Goal: Task Accomplishment & Management: Use online tool/utility

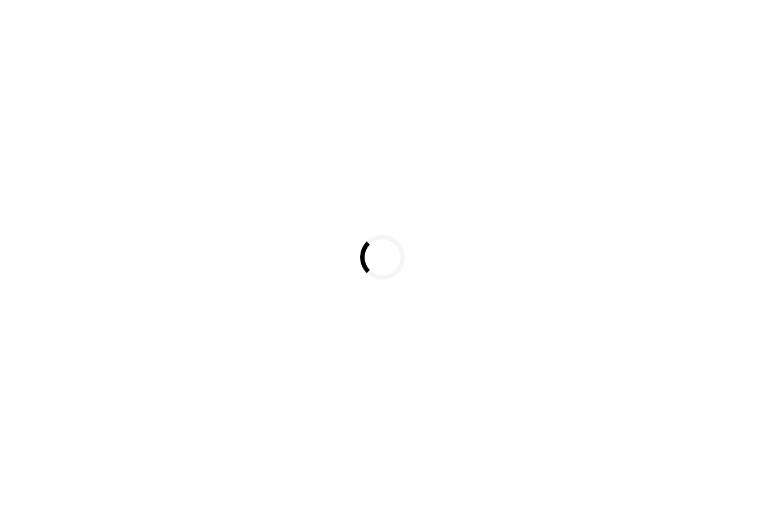
click at [124, 2] on div "Loading..." at bounding box center [382, 257] width 765 height 514
click at [132, 450] on div "Loading..." at bounding box center [382, 257] width 765 height 514
click at [314, 411] on div "Loading..." at bounding box center [382, 257] width 765 height 514
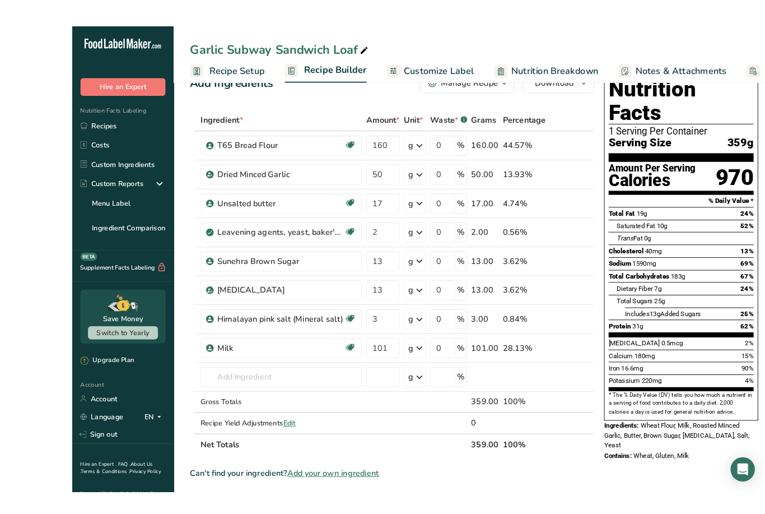
scroll to position [11, 0]
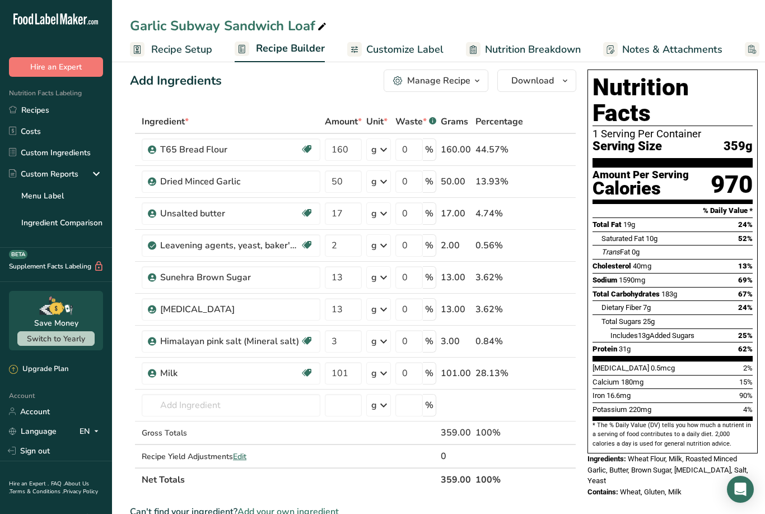
click at [42, 114] on link "Recipes" at bounding box center [56, 109] width 112 height 21
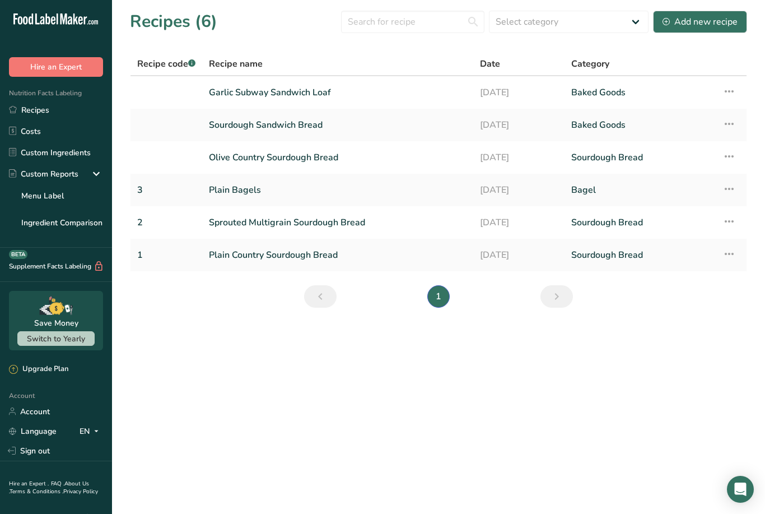
click at [334, 254] on link "Plain Country Sourdough Bread" at bounding box center [338, 255] width 258 height 24
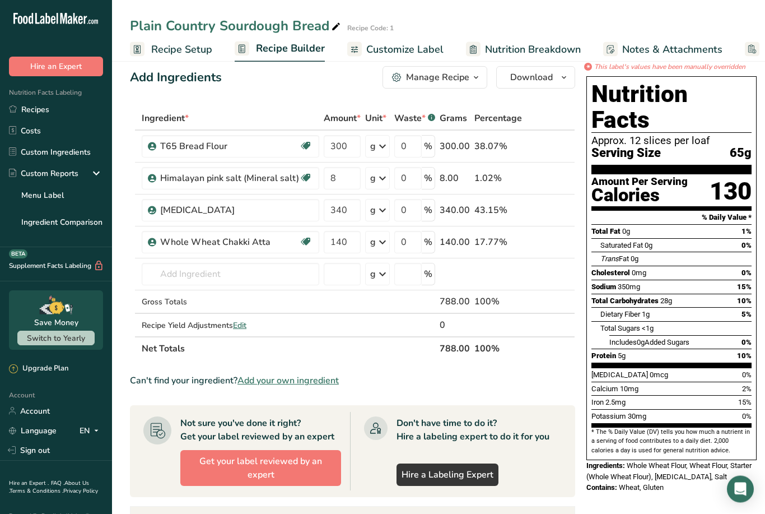
scroll to position [15, 0]
click at [436, 49] on span "Customize Label" at bounding box center [404, 49] width 77 height 15
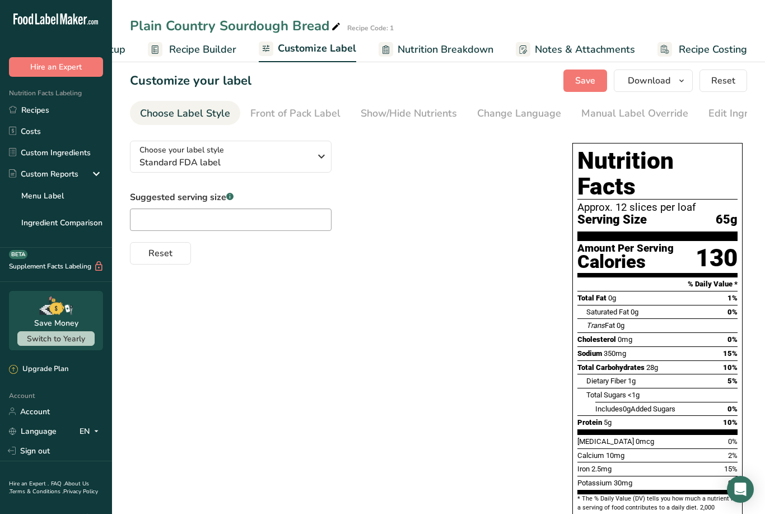
scroll to position [12, 0]
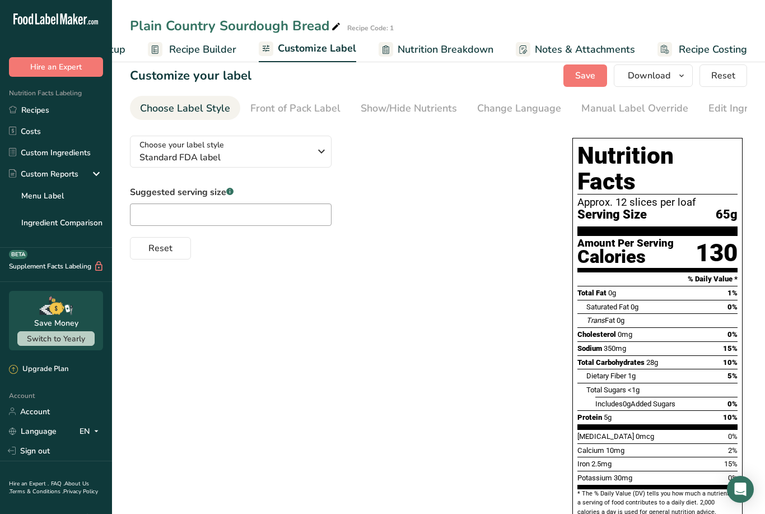
click at [315, 116] on link "Front of Pack Label" at bounding box center [295, 108] width 90 height 25
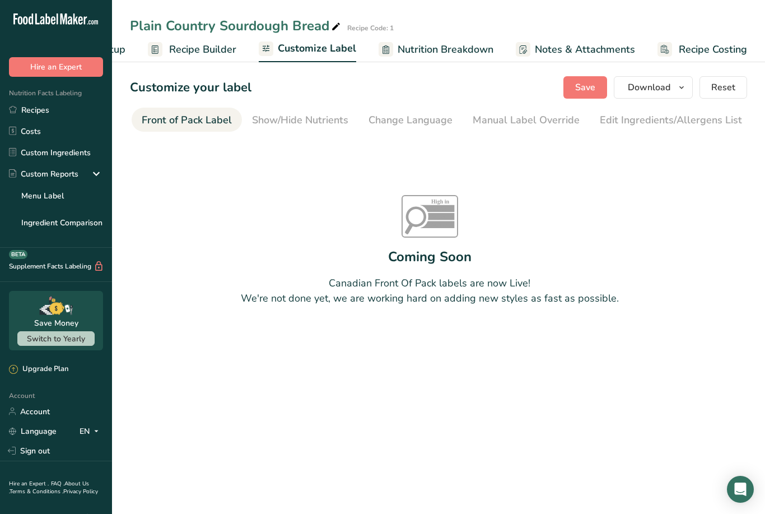
click at [403, 123] on div "Change Language" at bounding box center [411, 120] width 84 height 15
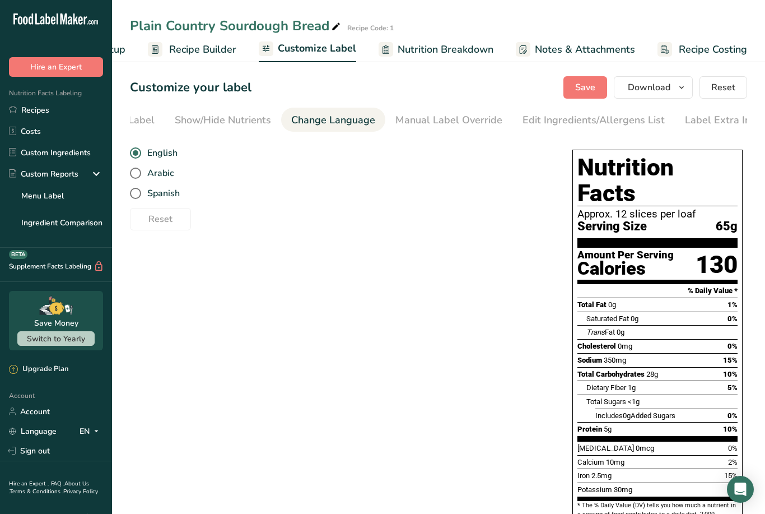
scroll to position [0, 197]
click at [442, 125] on div "Manual Label Override" at bounding box center [438, 120] width 107 height 15
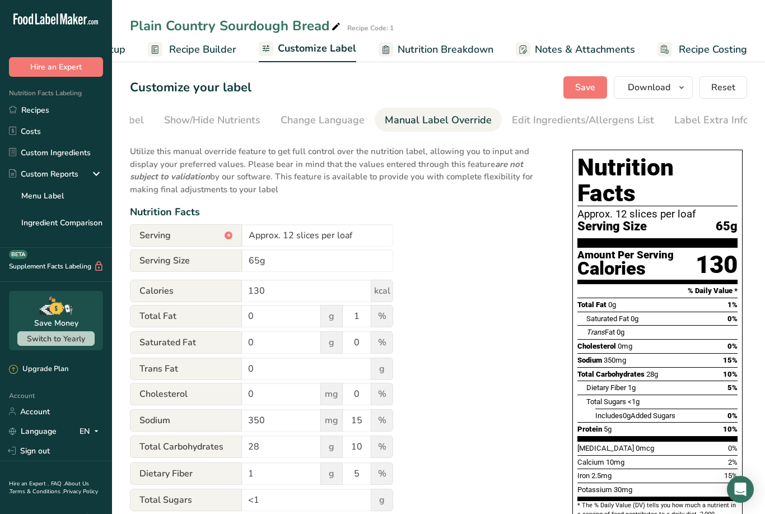
click at [331, 130] on link "Change Language" at bounding box center [323, 120] width 84 height 25
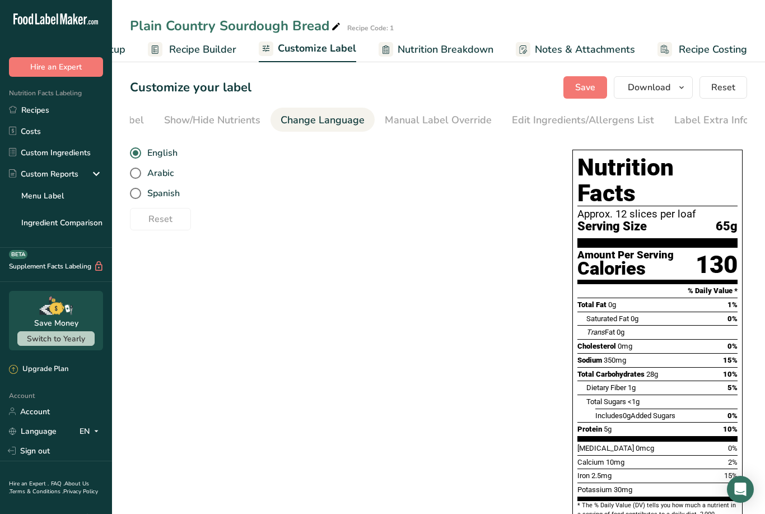
click at [241, 123] on div "Show/Hide Nutrients" at bounding box center [212, 120] width 96 height 15
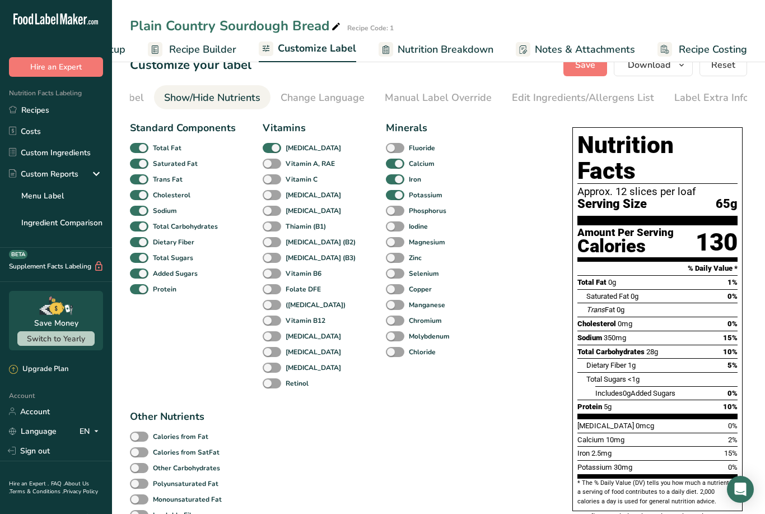
scroll to position [0, 0]
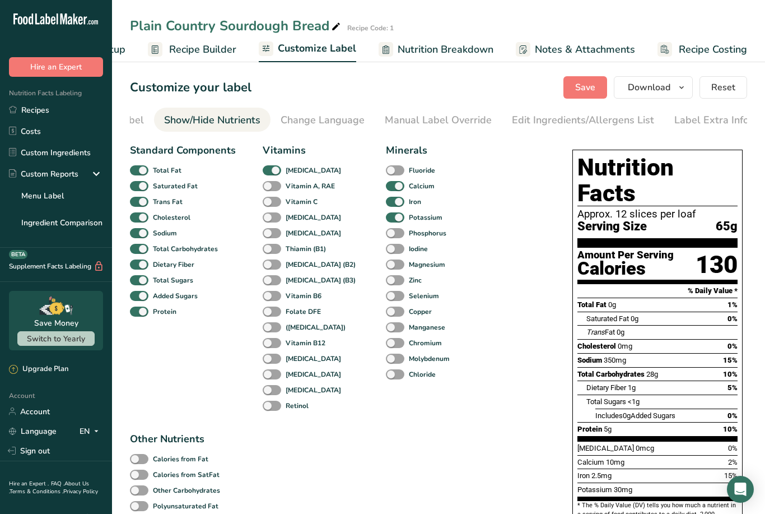
click at [39, 151] on link "Custom Ingredients" at bounding box center [56, 152] width 112 height 21
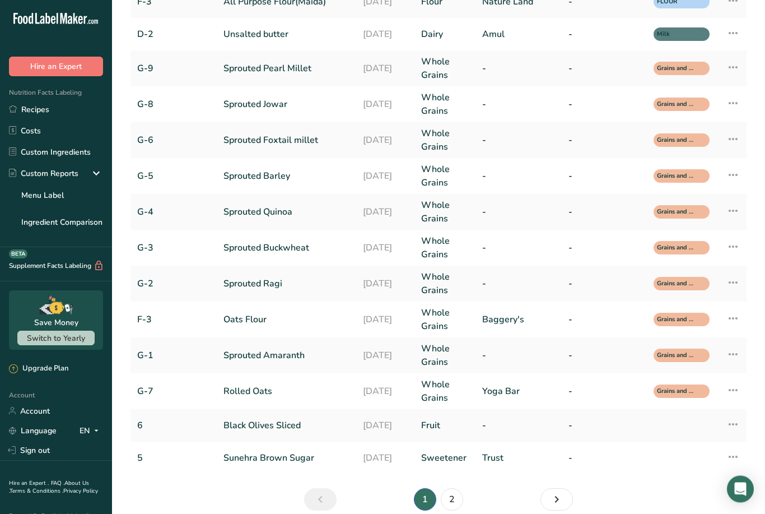
scroll to position [162, 0]
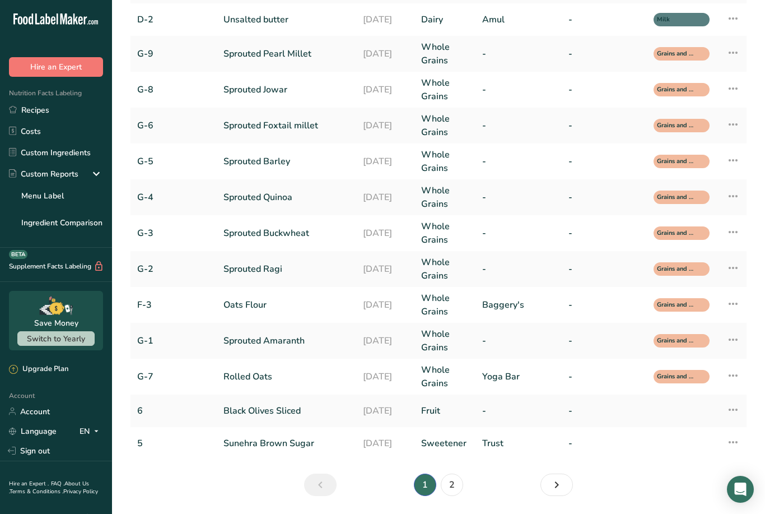
click at [451, 483] on link "2" at bounding box center [452, 484] width 22 height 22
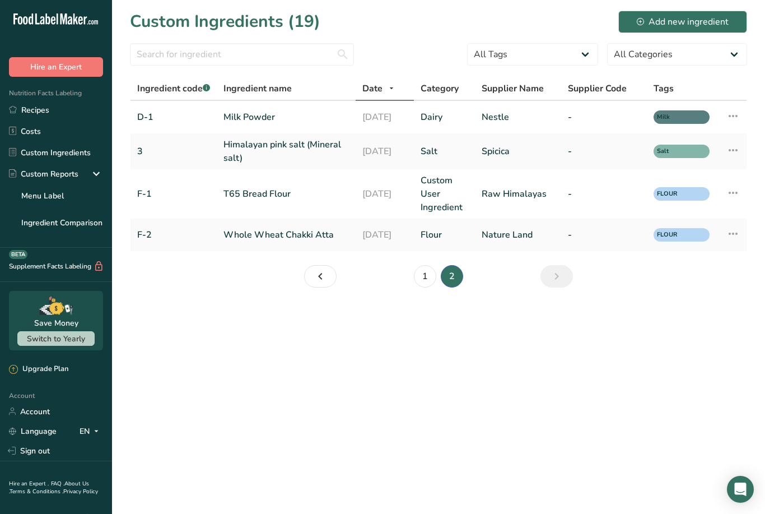
click at [263, 235] on link "Whole Wheat Chakki Atta" at bounding box center [285, 234] width 125 height 13
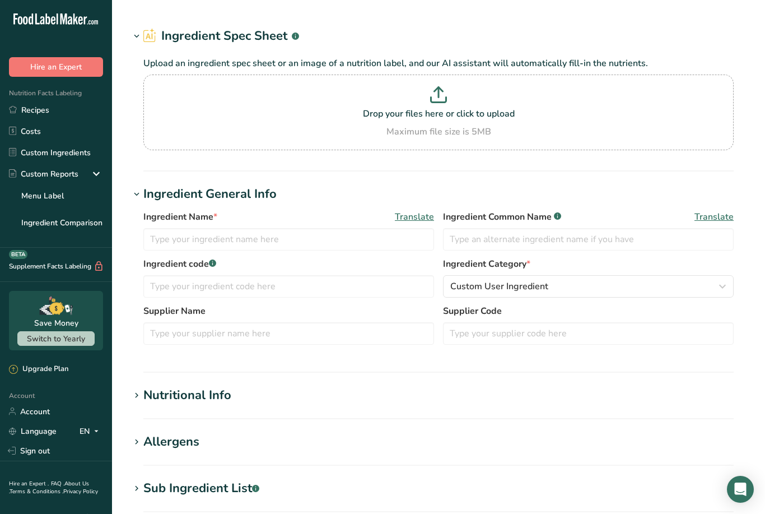
type input "Whole Wheat Chakki Atta"
type input "Whole Wheat Flour"
type input "F-2"
type input "Nature Land"
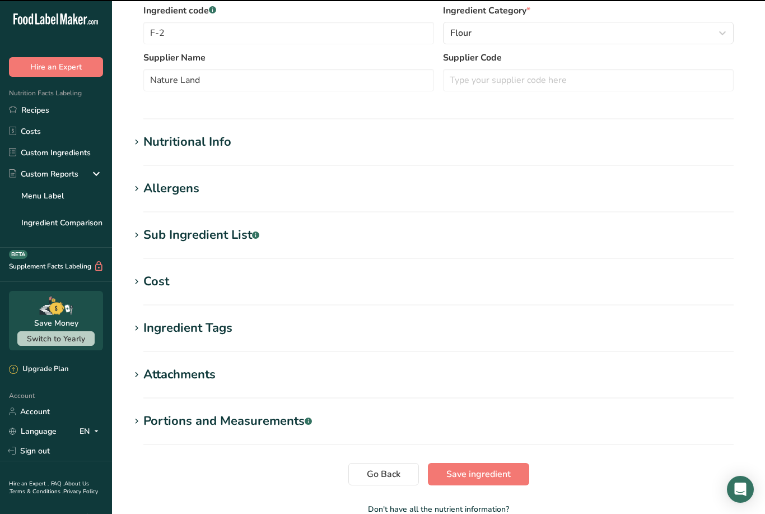
scroll to position [309, 0]
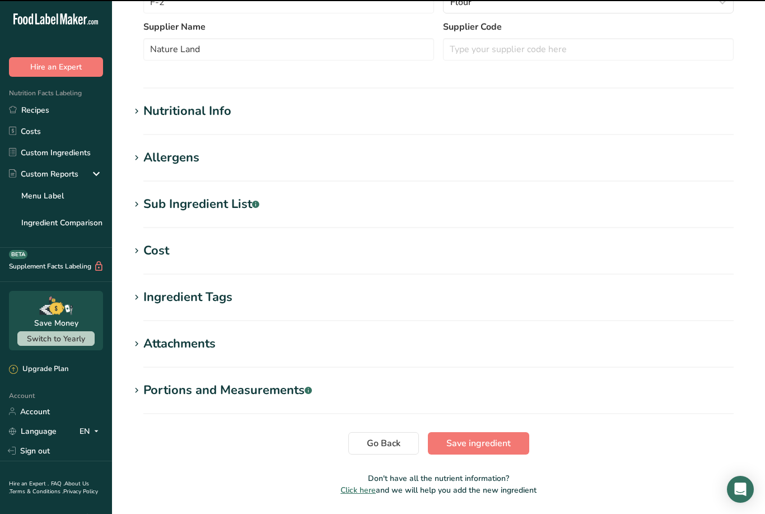
click at [134, 102] on h1 "Nutritional Info" at bounding box center [438, 111] width 617 height 18
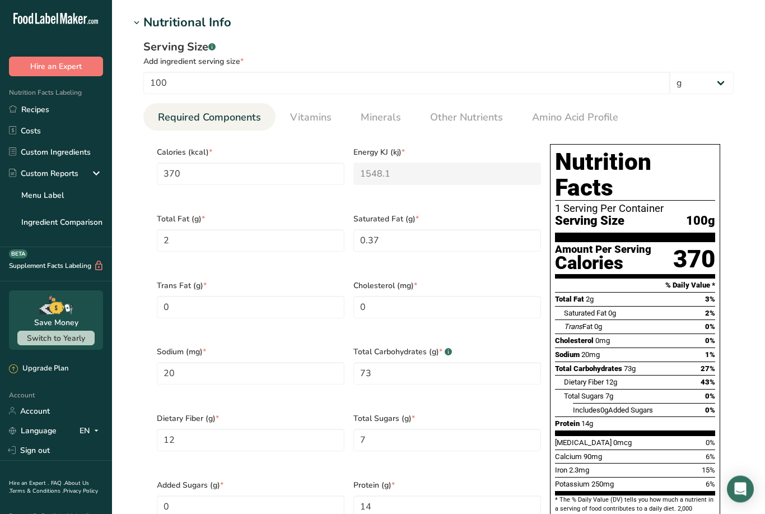
scroll to position [398, 0]
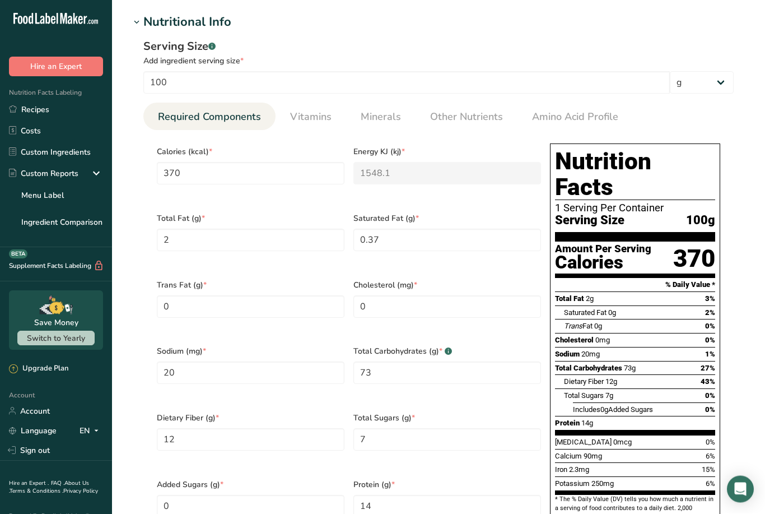
click at [383, 116] on span "Minerals" at bounding box center [381, 117] width 40 height 15
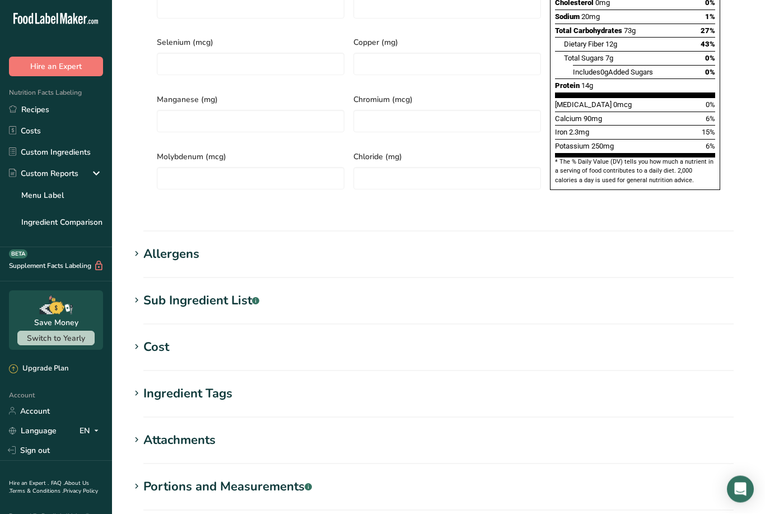
scroll to position [799, 0]
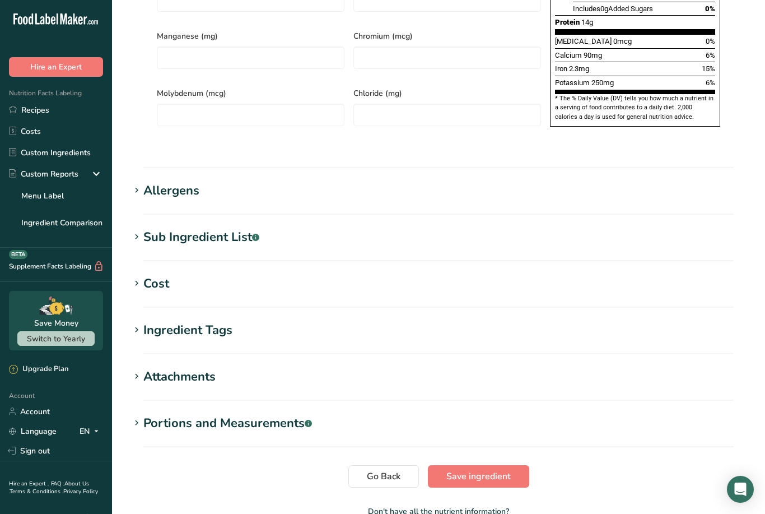
click at [477, 469] on span "Save ingredient" at bounding box center [478, 475] width 64 height 13
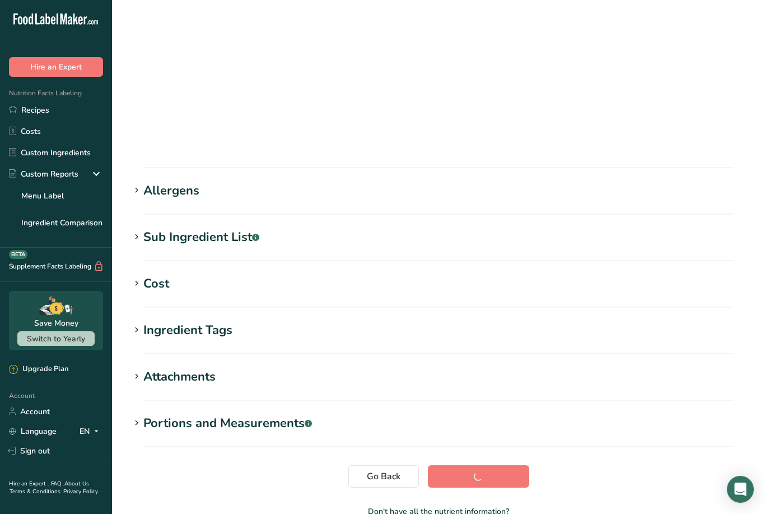
scroll to position [43, 0]
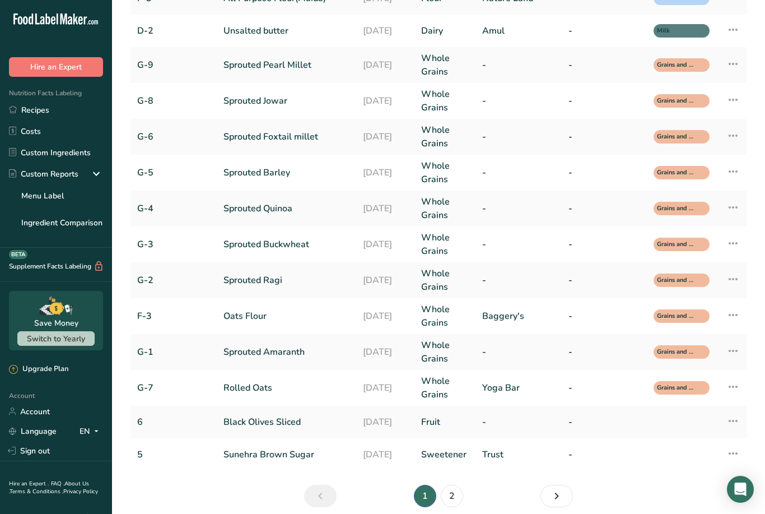
scroll to position [162, 0]
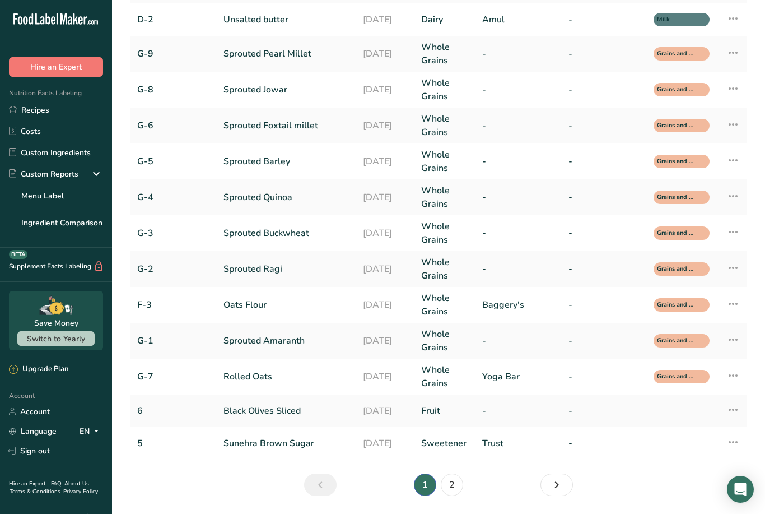
click at [456, 488] on link "2" at bounding box center [452, 484] width 22 height 22
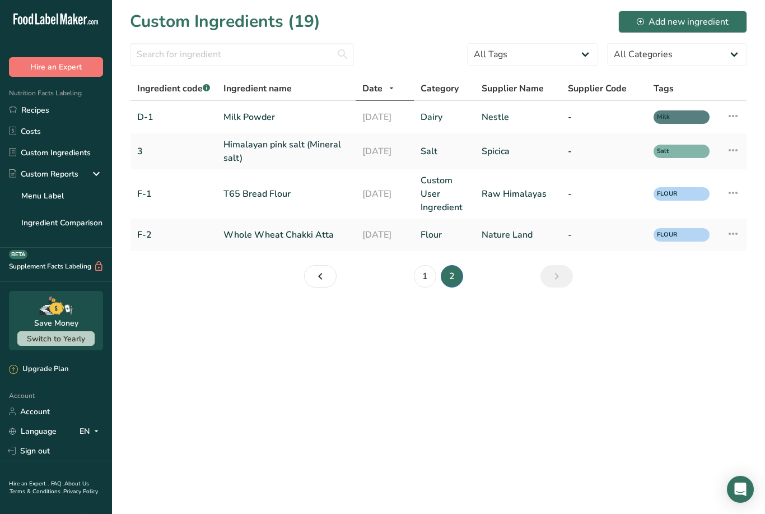
click at [305, 199] on link "T65 Bread Flour" at bounding box center [285, 193] width 125 height 13
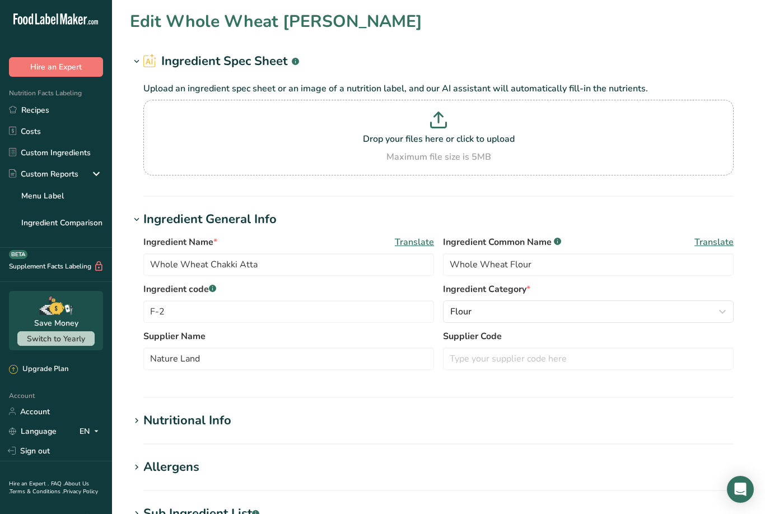
type input "T65 Bread Flour"
type input "Wheat Flour"
type input "F-1"
type input "Raw Himalayas"
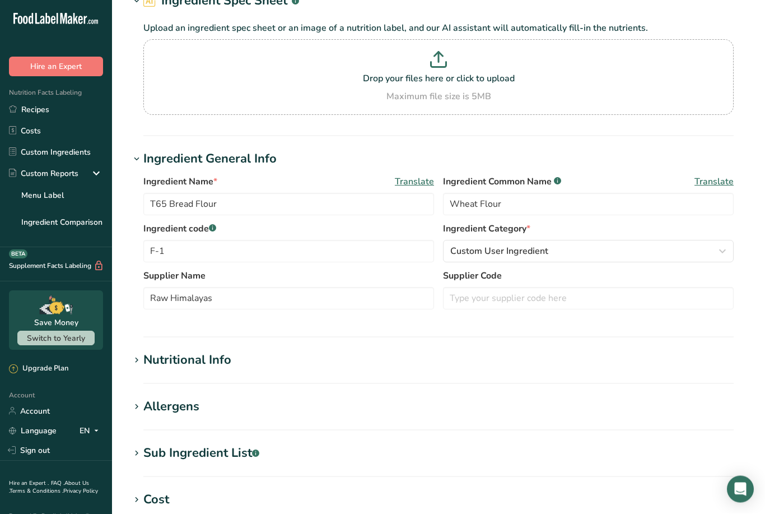
click at [517, 255] on span "Custom User Ingredient" at bounding box center [499, 251] width 98 height 13
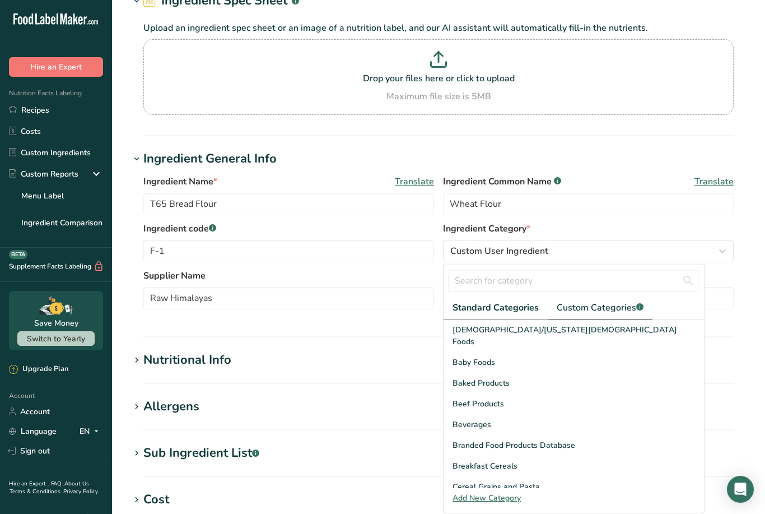
click at [591, 309] on span "Custom Categories .a-a{fill:#347362;}.b-a{fill:#fff;}" at bounding box center [600, 307] width 87 height 13
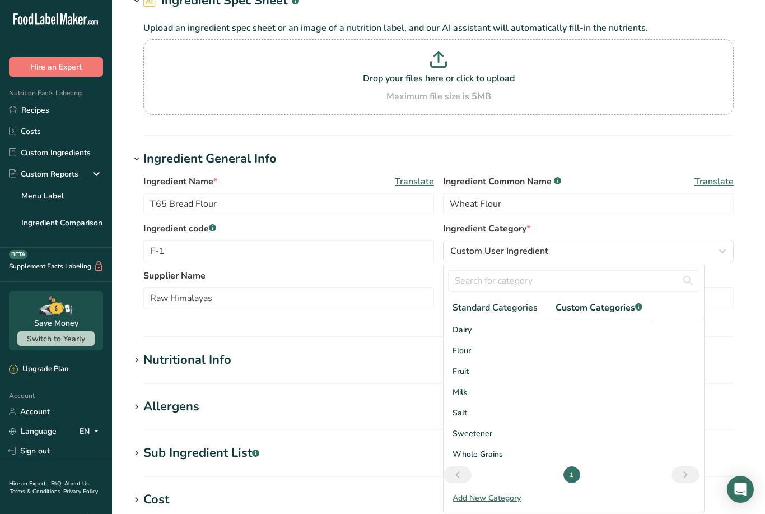
click at [465, 348] on span "Flour" at bounding box center [462, 350] width 18 height 12
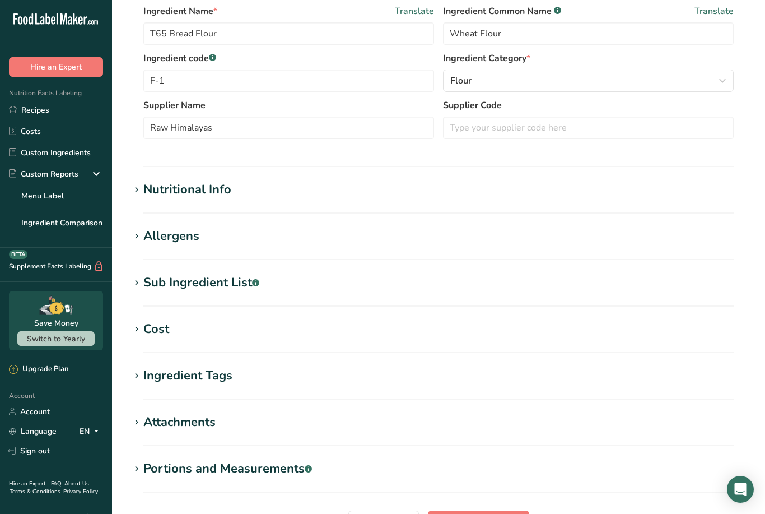
scroll to position [309, 0]
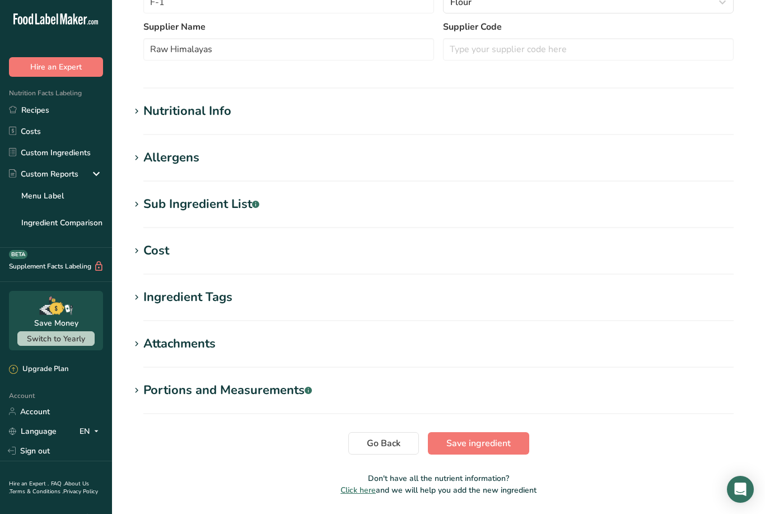
click at [146, 339] on div "Attachments" at bounding box center [179, 343] width 72 height 18
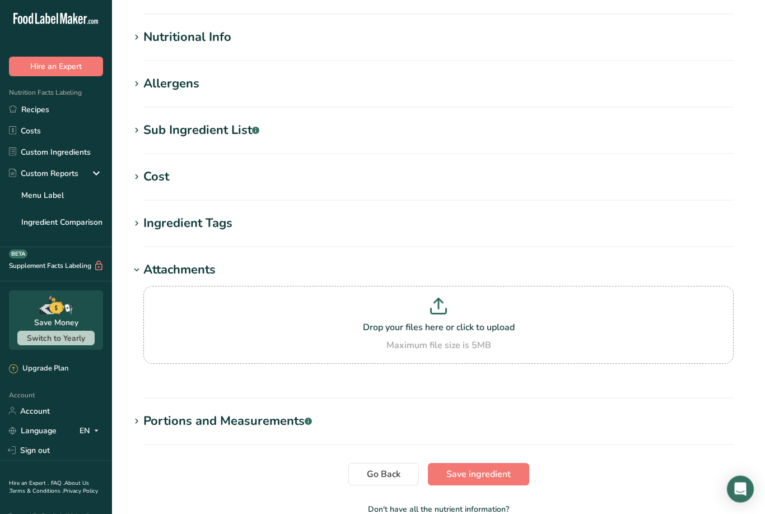
click at [152, 271] on div "Attachments" at bounding box center [179, 270] width 72 height 18
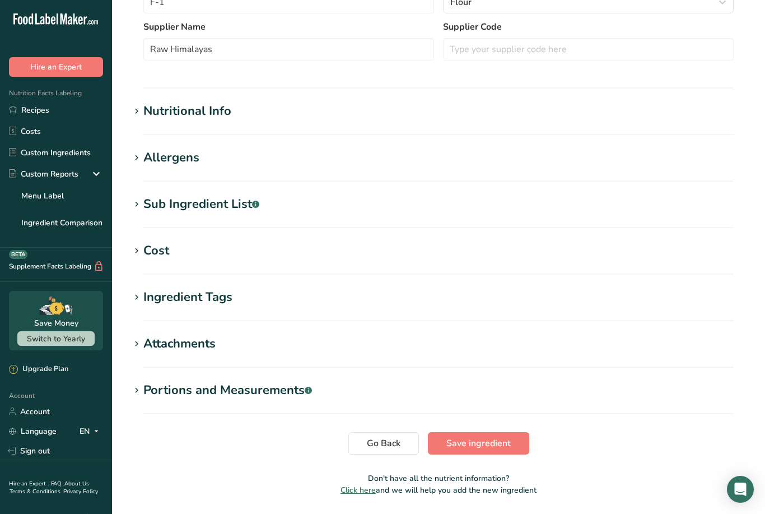
click at [156, 293] on div "Ingredient Tags" at bounding box center [187, 297] width 89 height 18
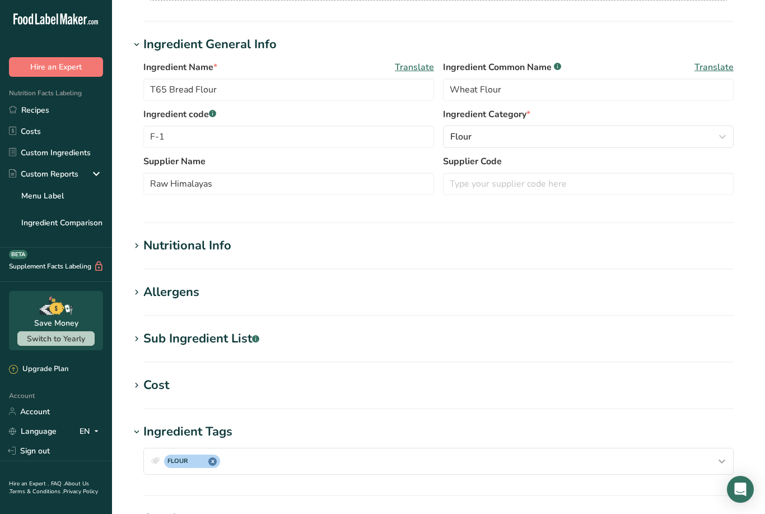
scroll to position [174, 0]
click at [150, 291] on div "Allergens" at bounding box center [171, 292] width 56 height 18
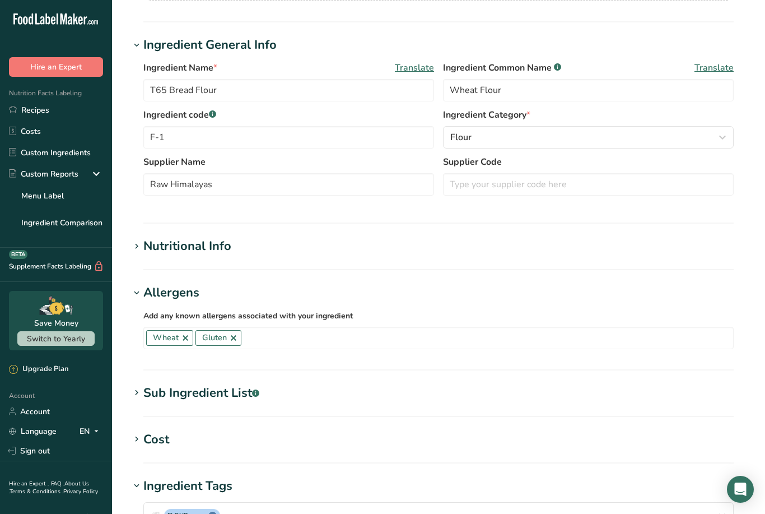
click at [153, 242] on div "Nutritional Info" at bounding box center [187, 246] width 88 height 18
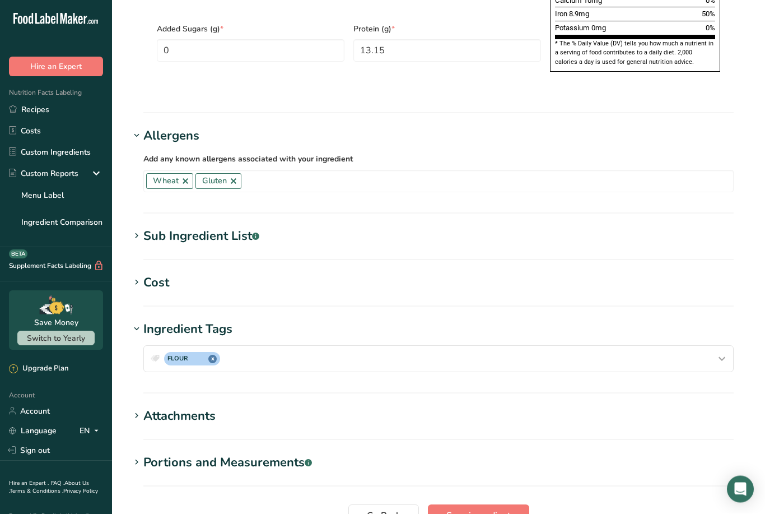
scroll to position [854, 0]
click at [506, 509] on span "Save ingredient" at bounding box center [478, 515] width 64 height 13
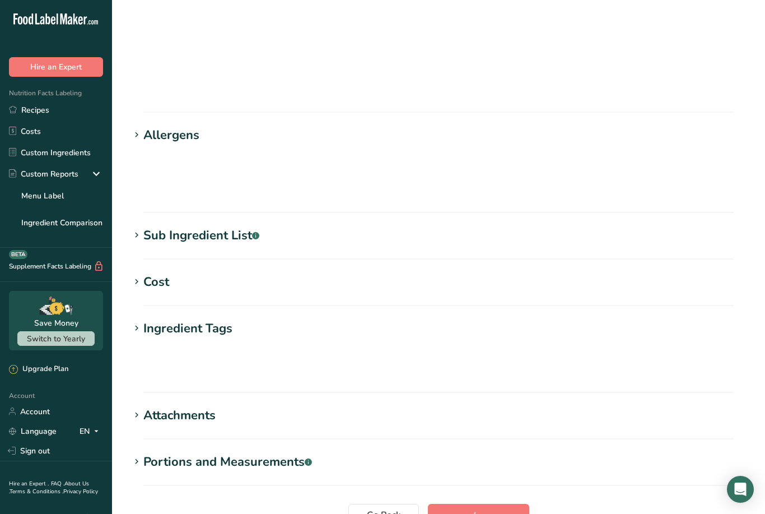
scroll to position [43, 0]
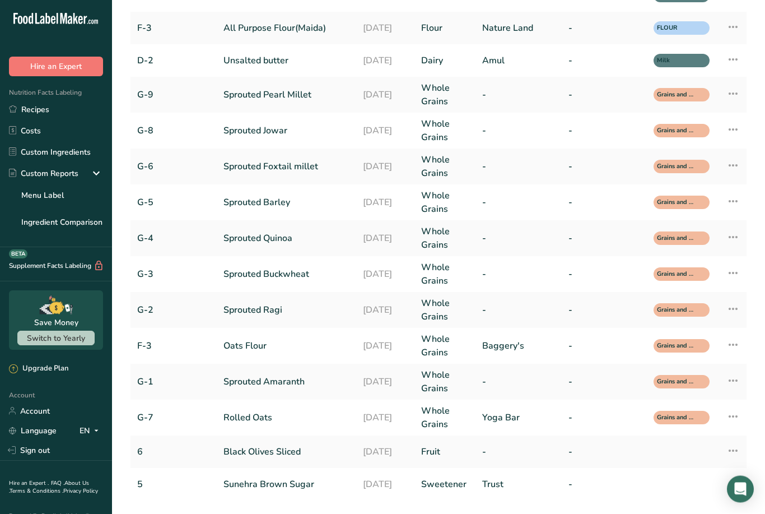
scroll to position [122, 0]
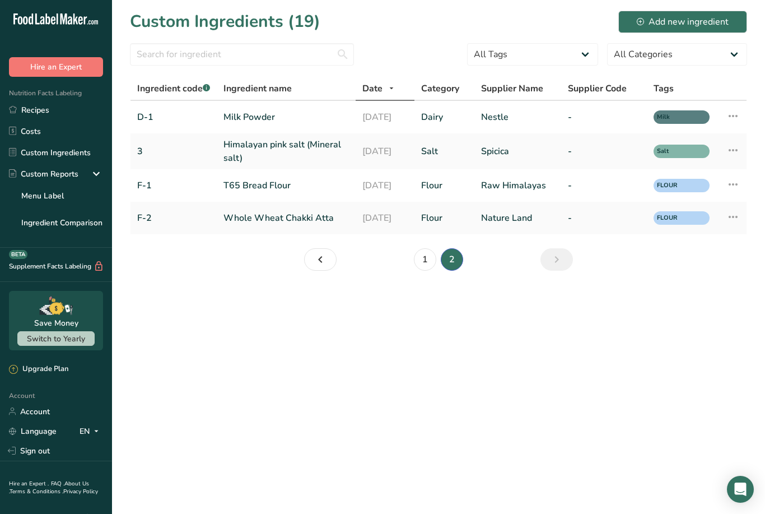
scroll to position [28, 0]
click at [442, 179] on link "Flour" at bounding box center [444, 185] width 46 height 13
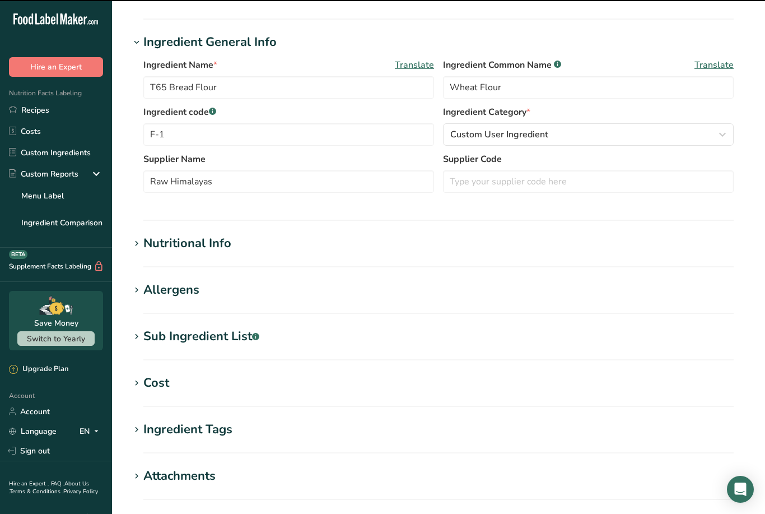
scroll to position [176, 0]
click at [231, 247] on div "Nutritional Info" at bounding box center [187, 244] width 88 height 18
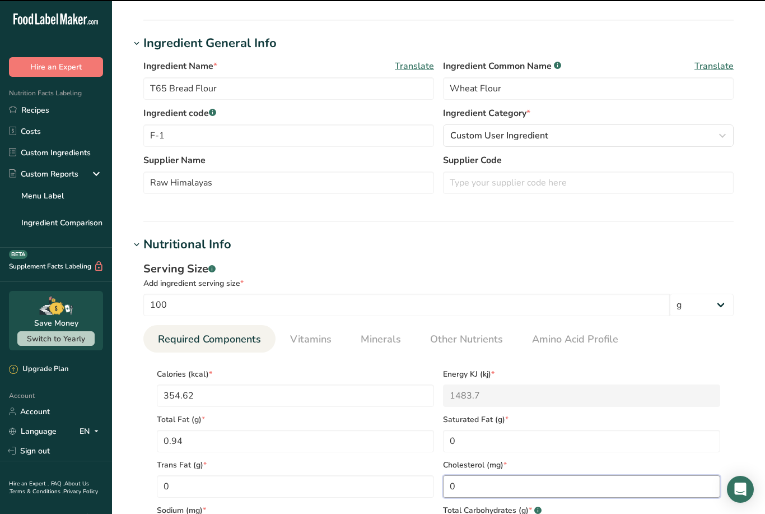
type input "0"
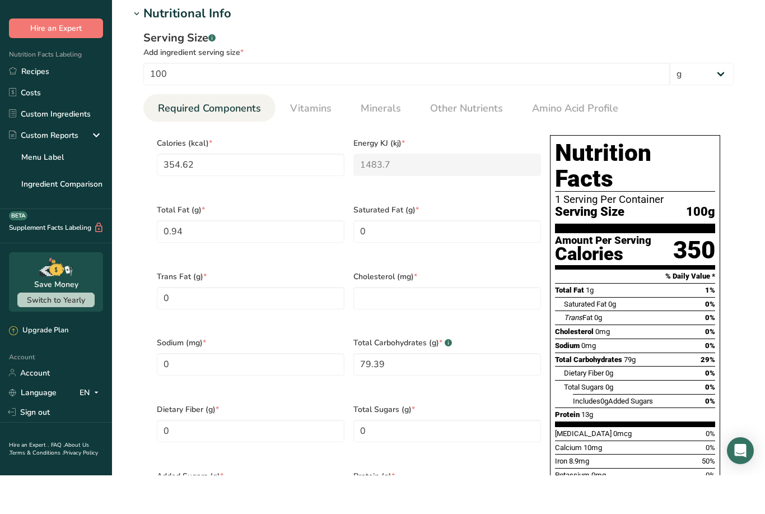
click at [743, 413] on div "Serving Size .a-a{fill:#347362;}.b-a{fill:#fff;} Add ingredient serving size * …" at bounding box center [438, 323] width 617 height 523
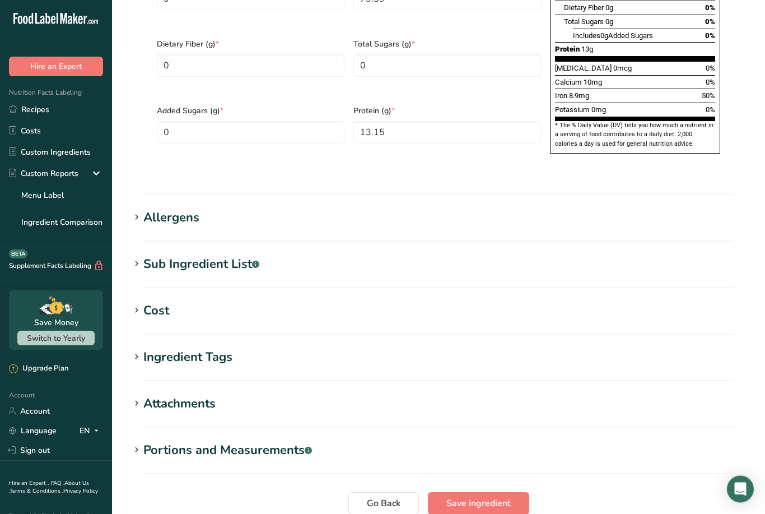
scroll to position [799, 0]
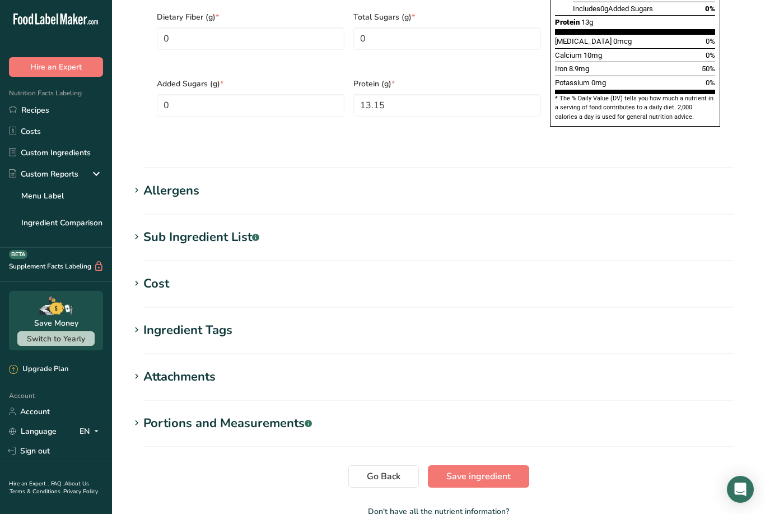
click at [489, 469] on span "Save ingredient" at bounding box center [478, 475] width 64 height 13
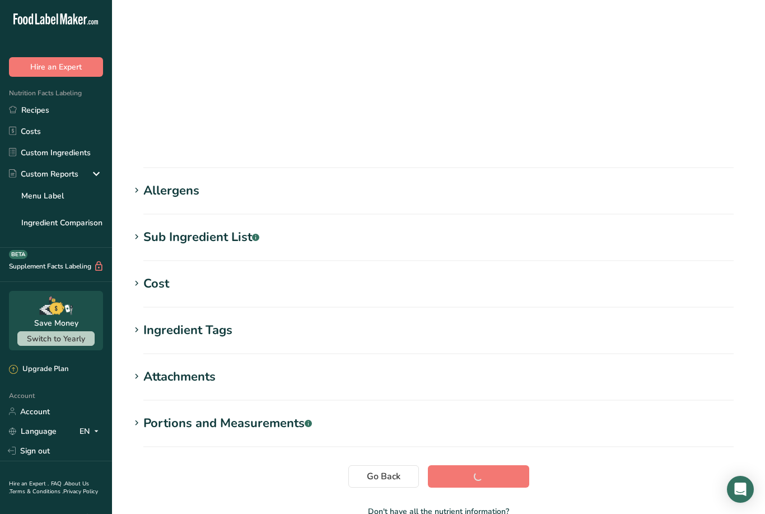
scroll to position [43, 0]
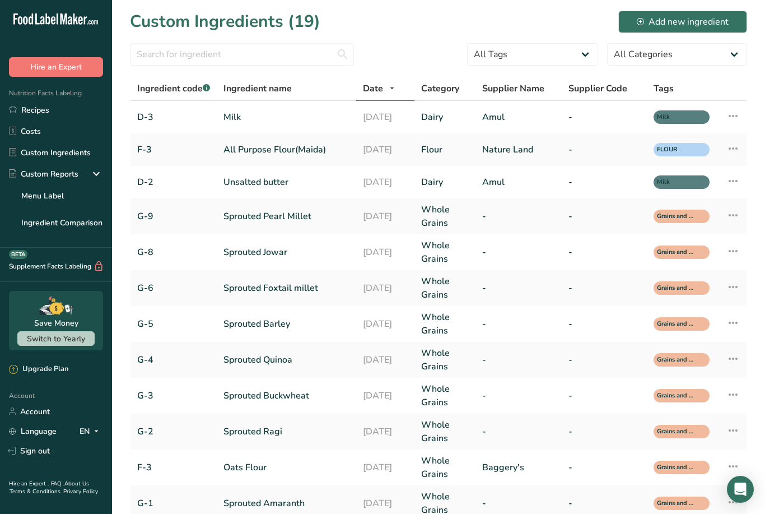
click at [60, 114] on link "Recipes" at bounding box center [56, 109] width 112 height 21
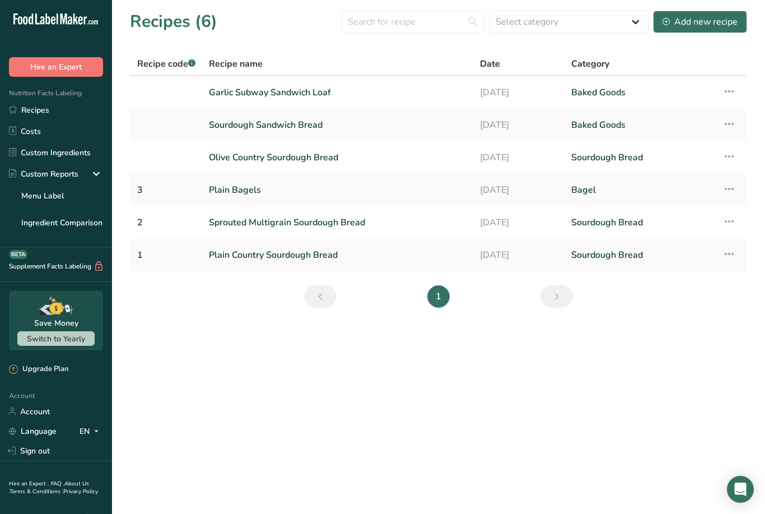
click at [452, 260] on link "Plain Country Sourdough Bread" at bounding box center [338, 255] width 258 height 24
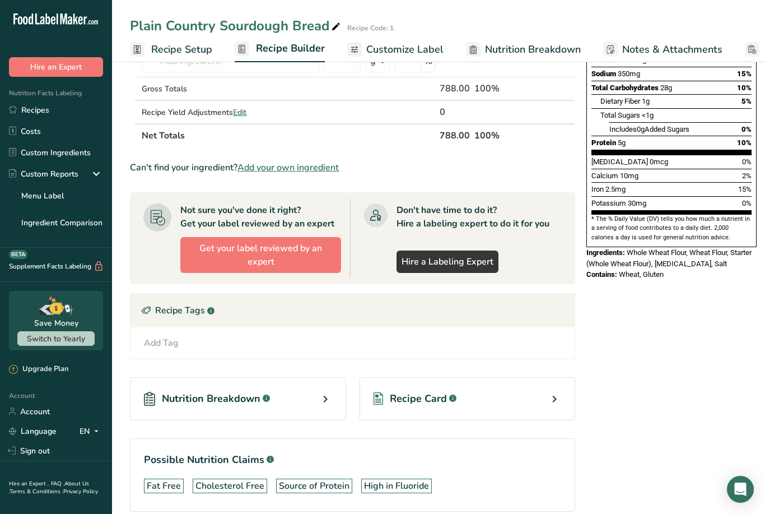
scroll to position [243, 0]
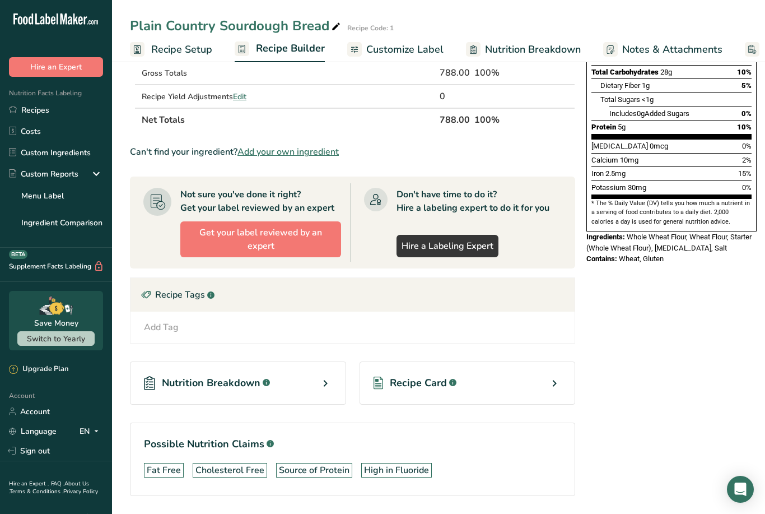
click at [328, 382] on icon at bounding box center [325, 383] width 13 height 20
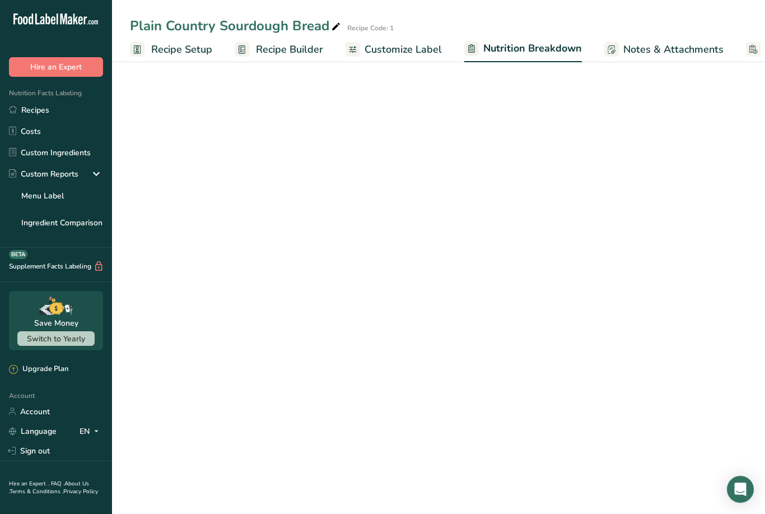
select select "Calories"
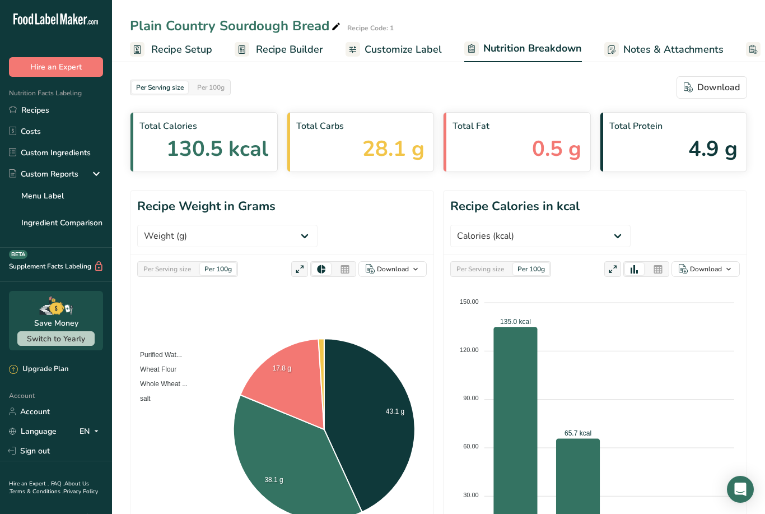
click at [182, 48] on span "Recipe Setup" at bounding box center [181, 49] width 61 height 15
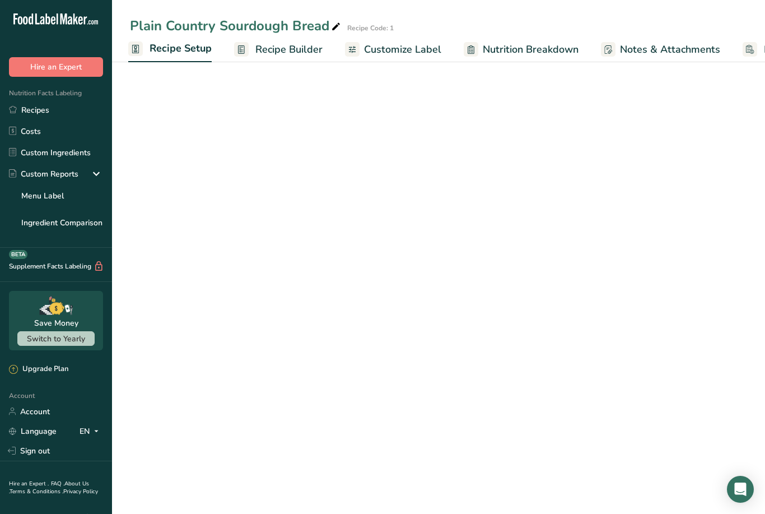
scroll to position [0, 4]
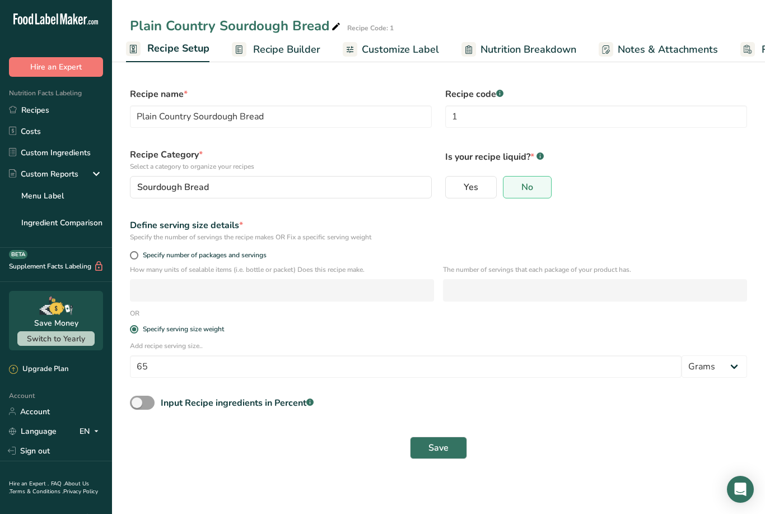
click at [311, 50] on span "Recipe Builder" at bounding box center [286, 49] width 67 height 15
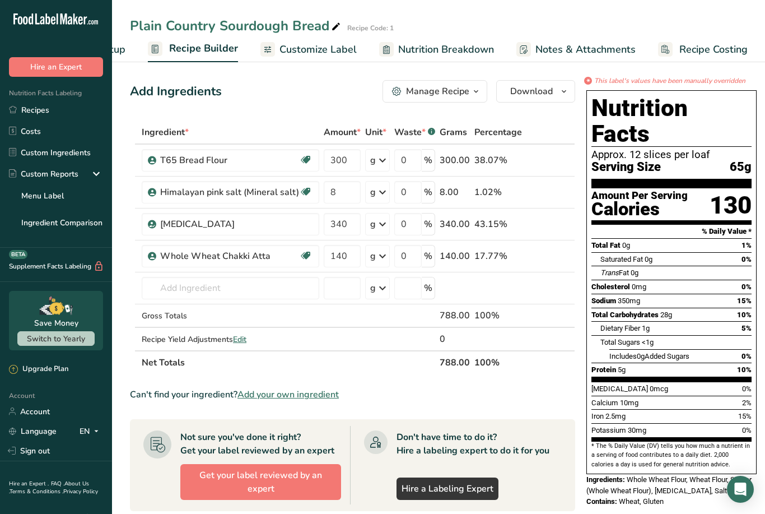
scroll to position [4, 0]
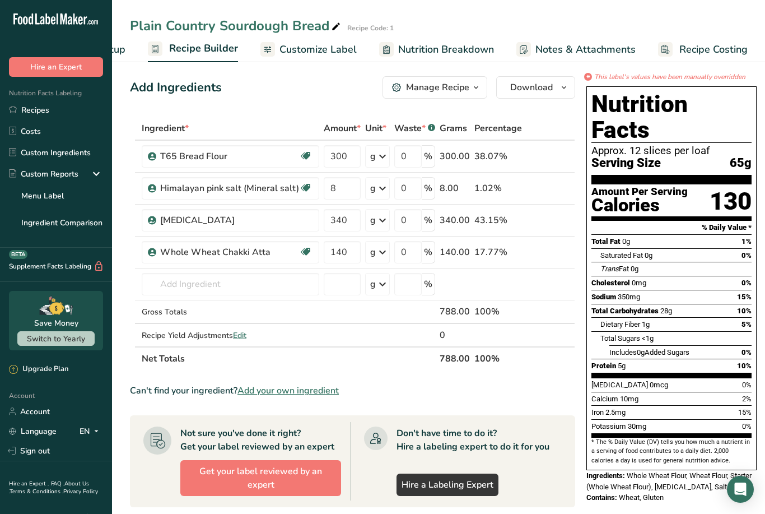
click at [635, 511] on div "* This label's values have been manually overridden Nutrition Facts Approx. 12 …" at bounding box center [671, 421] width 179 height 698
click at [650, 492] on div "* This label's values have been manually overridden Nutrition Facts Approx. 12 …" at bounding box center [671, 421] width 179 height 698
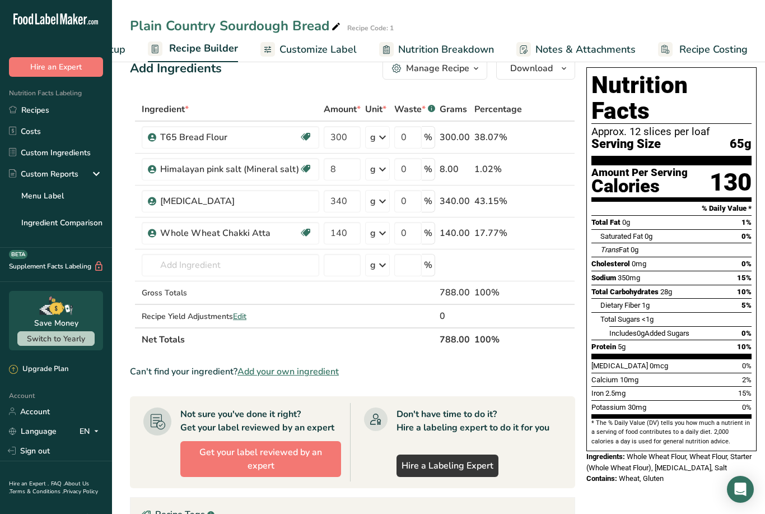
scroll to position [26, 0]
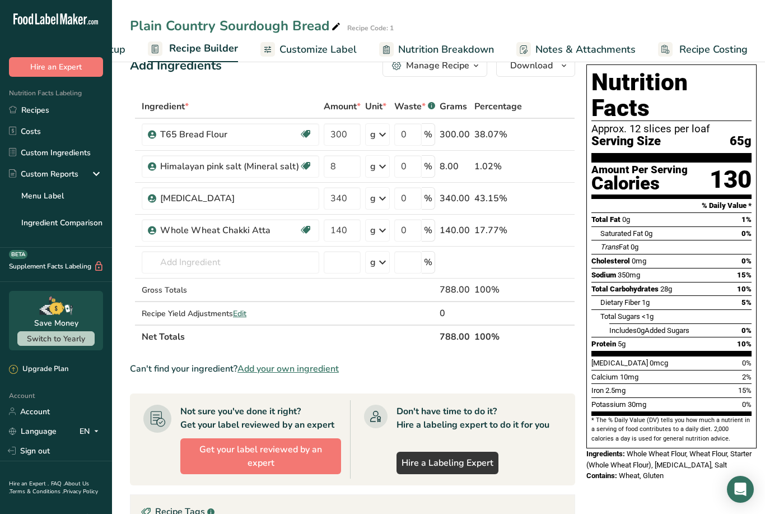
click at [636, 481] on div "* This label's values have been manually overridden Nutrition Facts Approx. 12 …" at bounding box center [671, 399] width 179 height 698
click at [634, 449] on span "Whole Wheat Flour, Wheat Flour, Starter (Whole Wheat Flour), Purified Water, Sa…" at bounding box center [668, 459] width 165 height 20
click at [639, 478] on div "* This label's values have been manually overridden Nutrition Facts Approx. 12 …" at bounding box center [671, 399] width 179 height 698
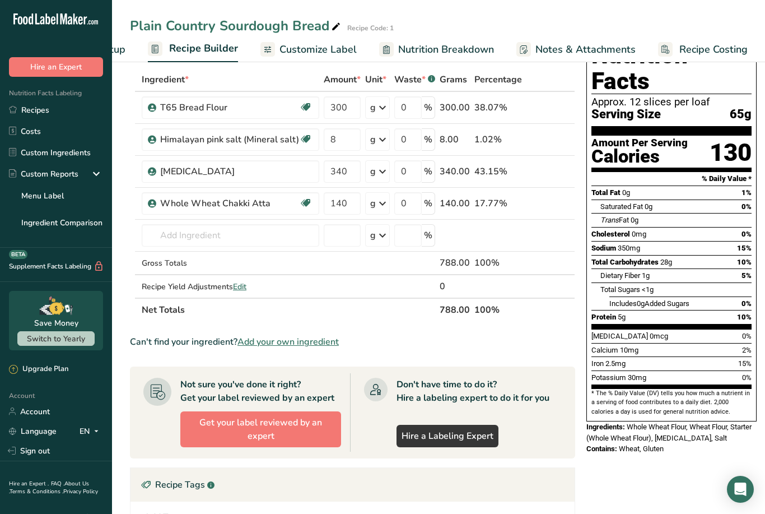
scroll to position [0, 0]
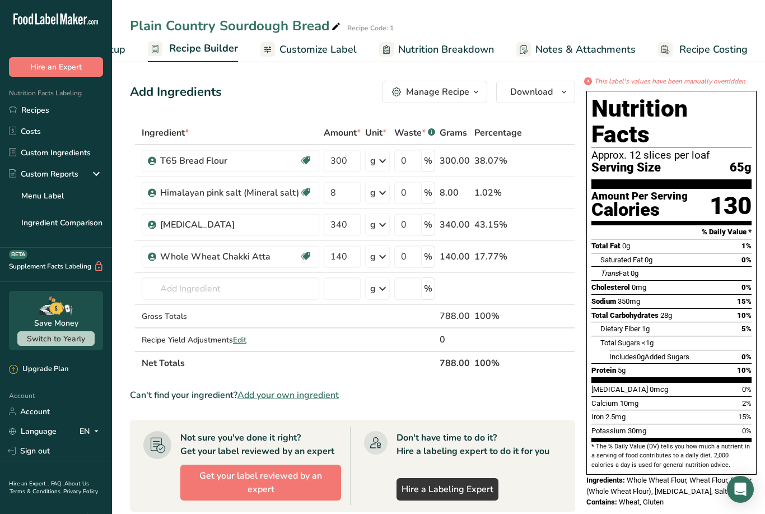
click at [472, 97] on icon "button" at bounding box center [476, 92] width 9 height 14
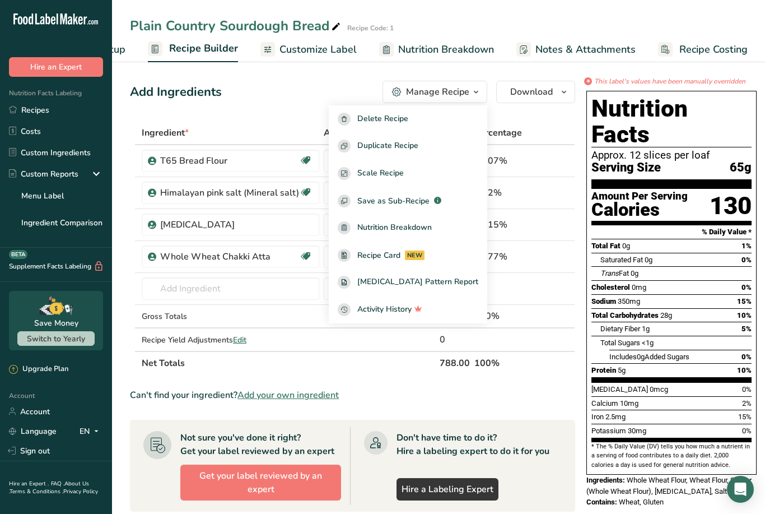
click at [550, 389] on div "Can't find your ingredient? Add your own ingredient" at bounding box center [352, 394] width 445 height 13
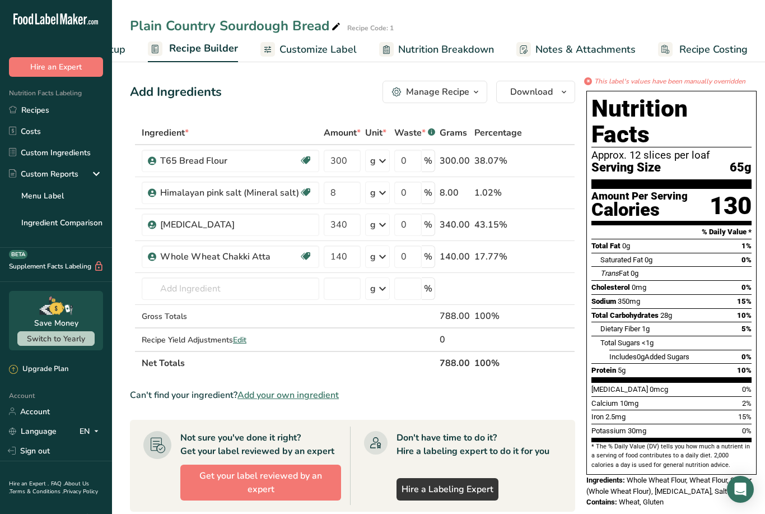
click at [564, 97] on icon "button" at bounding box center [563, 92] width 9 height 14
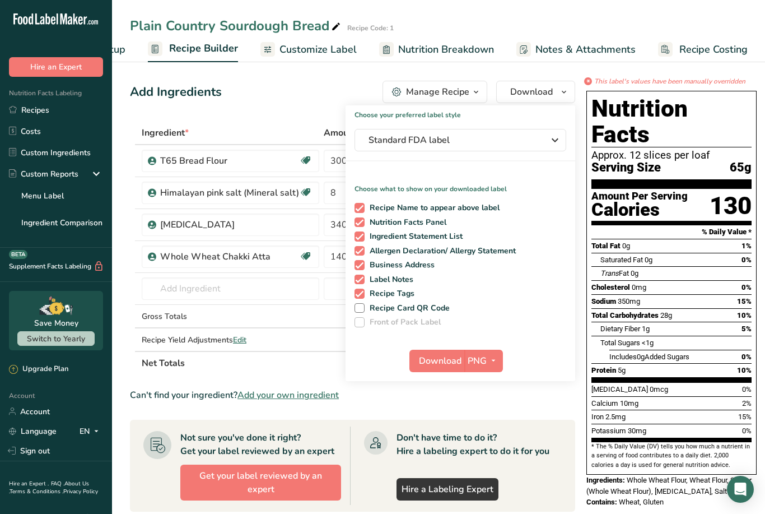
click at [301, 369] on th "Net Totals" at bounding box center [288, 363] width 298 height 24
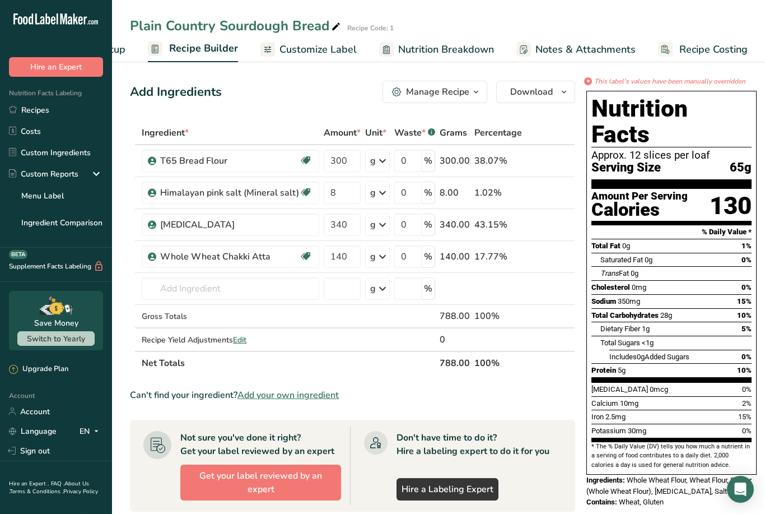
click at [561, 90] on icon "button" at bounding box center [563, 92] width 9 height 14
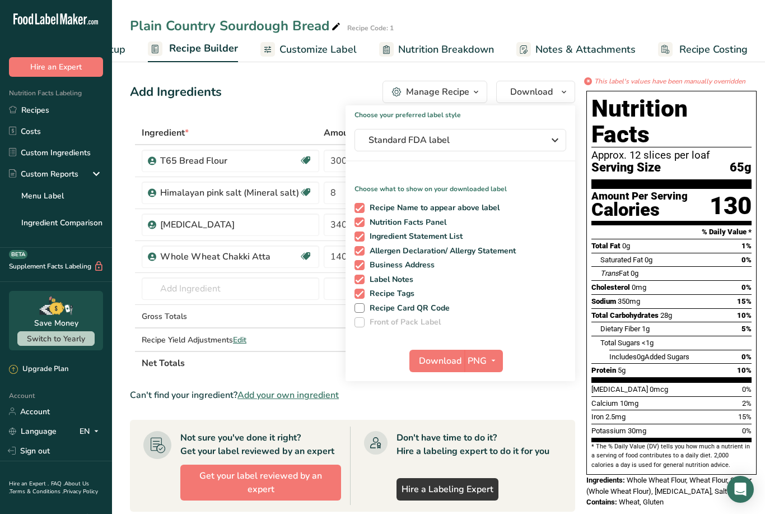
click at [470, 405] on section "Ingredient * Amount * Unit * Waste * .a-a{fill:#347362;}.b-a{fill:#fff;} Grams …" at bounding box center [352, 439] width 445 height 636
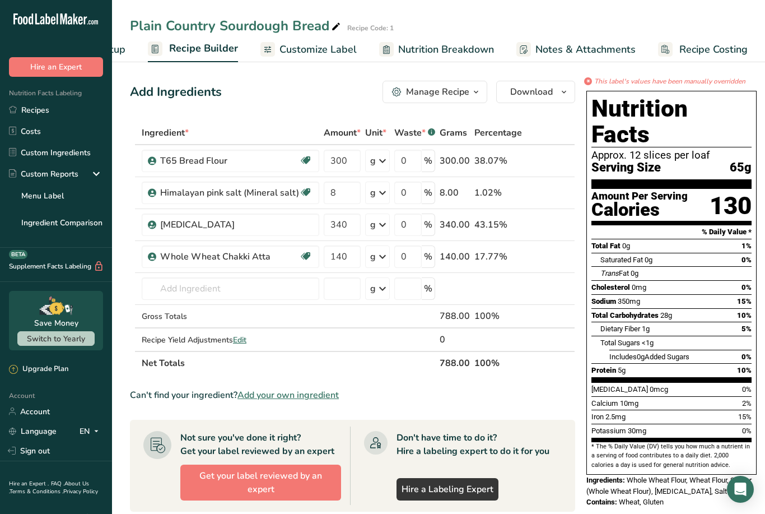
click at [568, 95] on button "Download" at bounding box center [535, 92] width 79 height 22
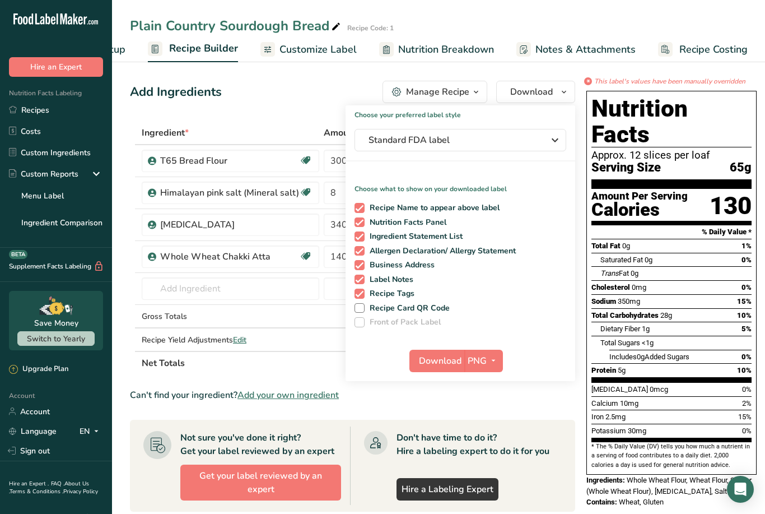
click at [446, 363] on span "Download" at bounding box center [440, 360] width 43 height 13
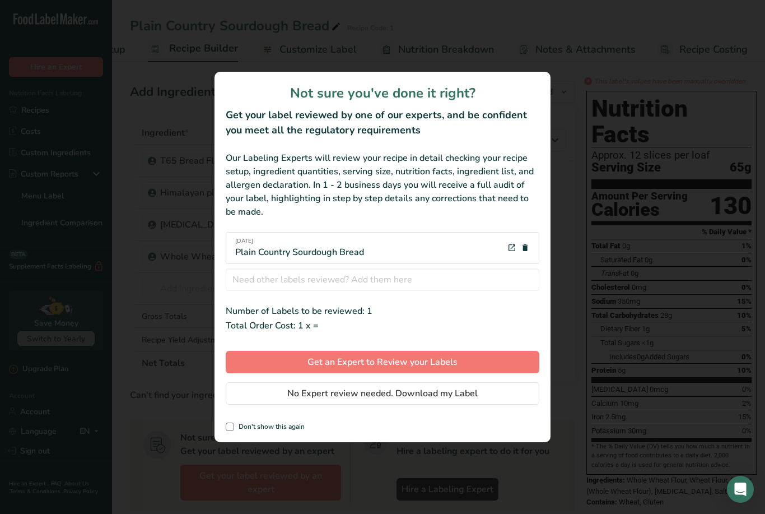
click at [466, 393] on span "No Expert review needed. Download my Label" at bounding box center [382, 392] width 190 height 13
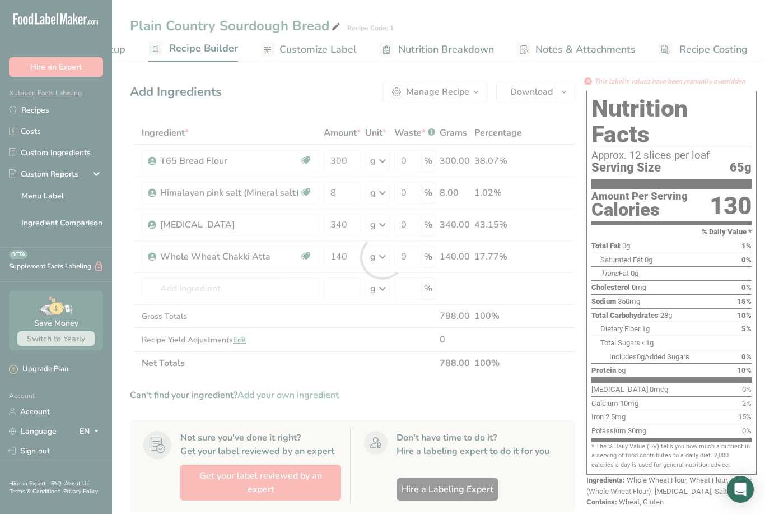
click at [485, 283] on div at bounding box center [382, 257] width 765 height 514
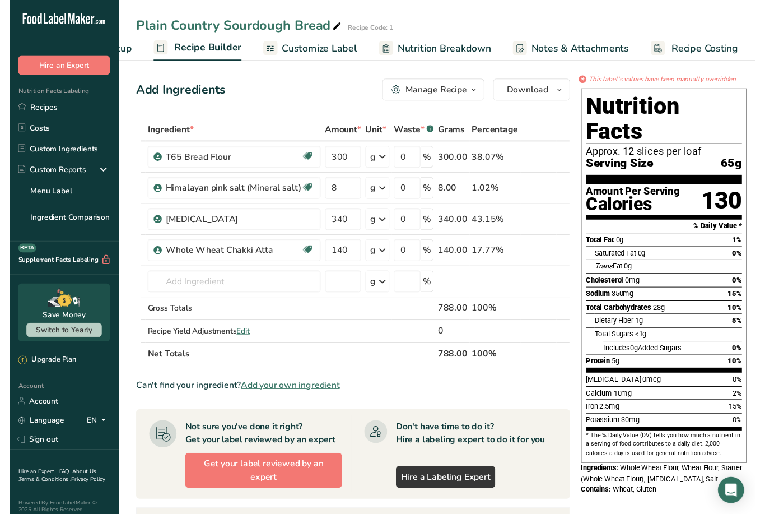
scroll to position [13, 0]
